Goal: Task Accomplishment & Management: Manage account settings

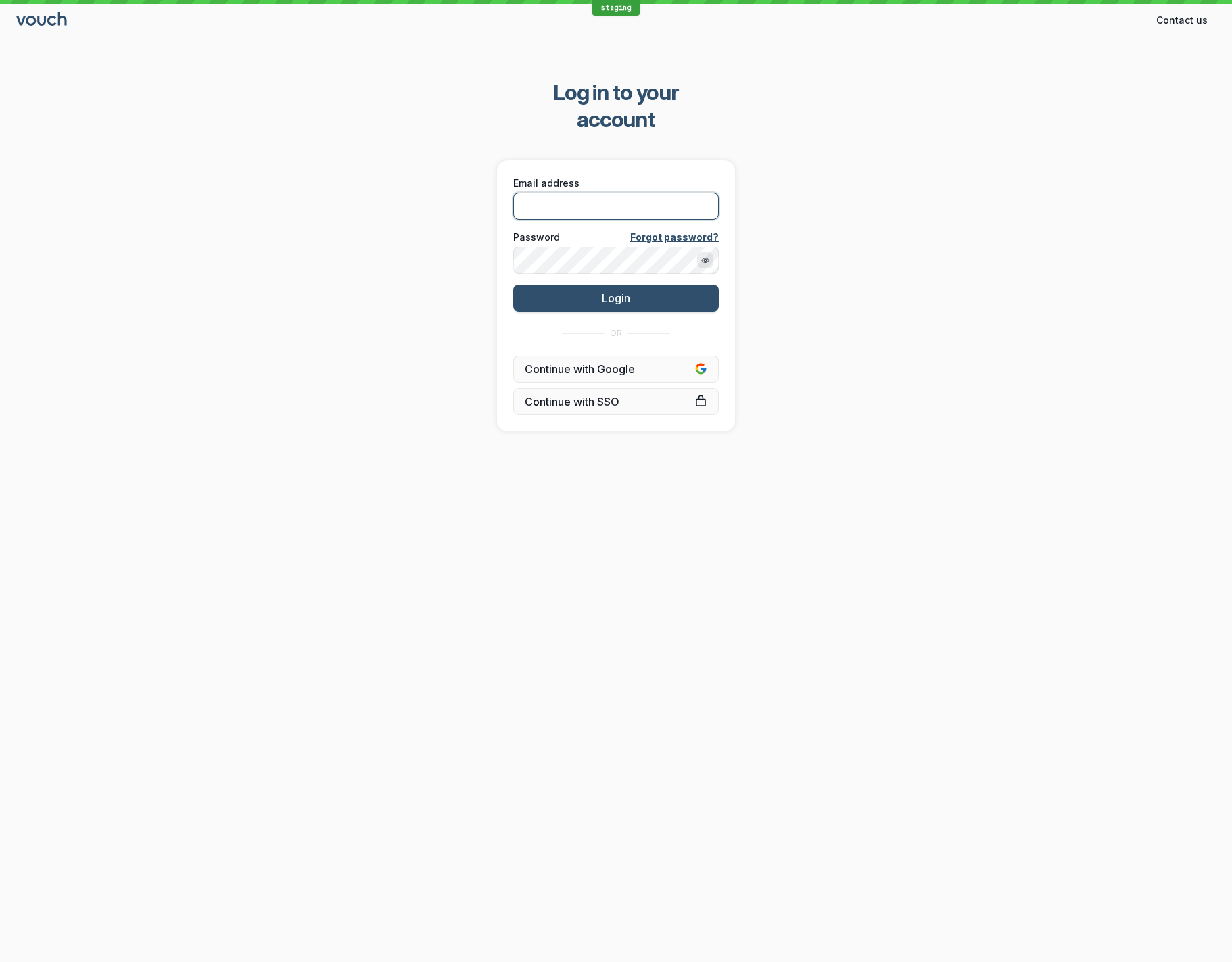
click at [656, 193] on input "Email address" at bounding box center [616, 206] width 205 height 27
click at [0, 961] on com-1password-button at bounding box center [0, 962] width 0 height 0
type input "[EMAIL_ADDRESS][DOMAIN_NAME]"
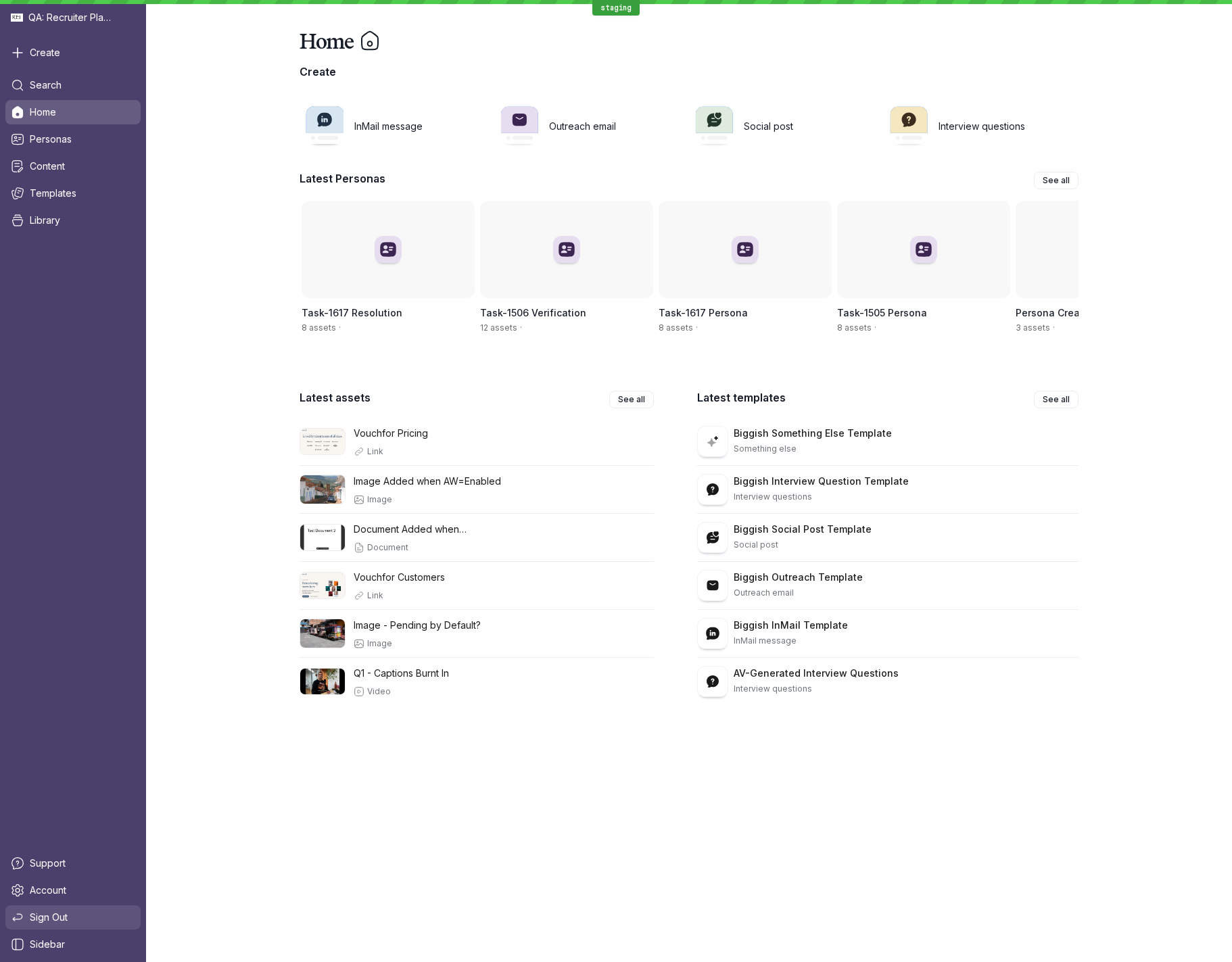
click at [90, 918] on link "Sign Out" at bounding box center [73, 917] width 135 height 24
